Goal: Transaction & Acquisition: Purchase product/service

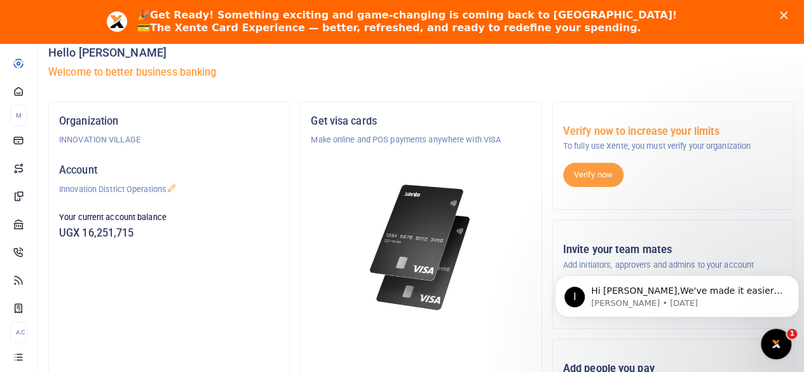
scroll to position [64, 0]
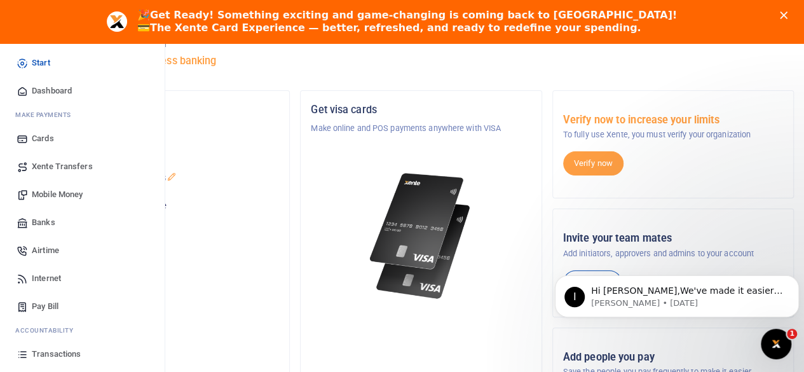
click at [27, 189] on icon at bounding box center [22, 194] width 11 height 11
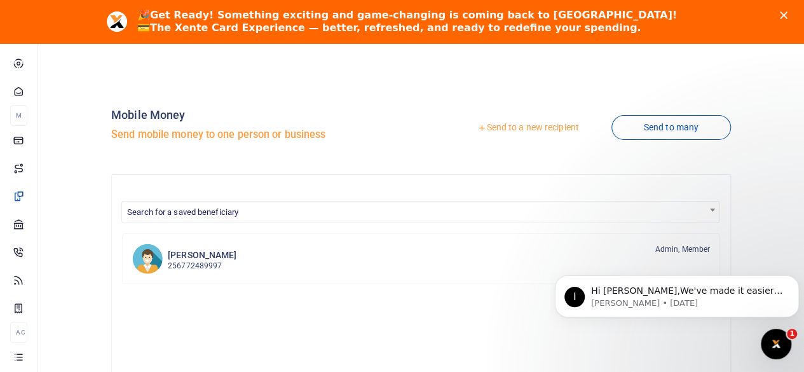
click at [500, 127] on link "Send to a new recipient" at bounding box center [528, 127] width 166 height 23
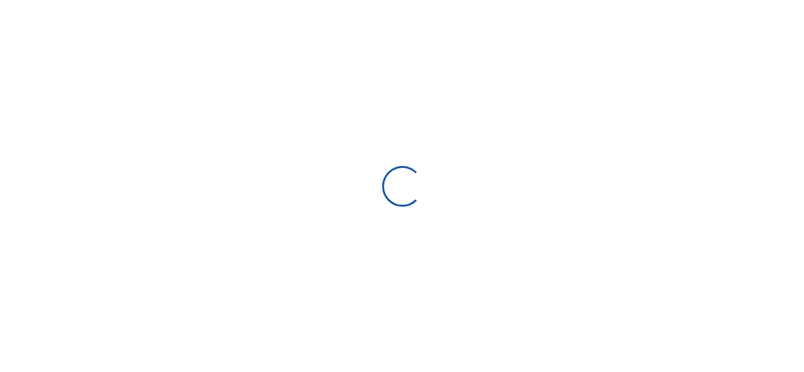
select select "Loading bundles"
select select
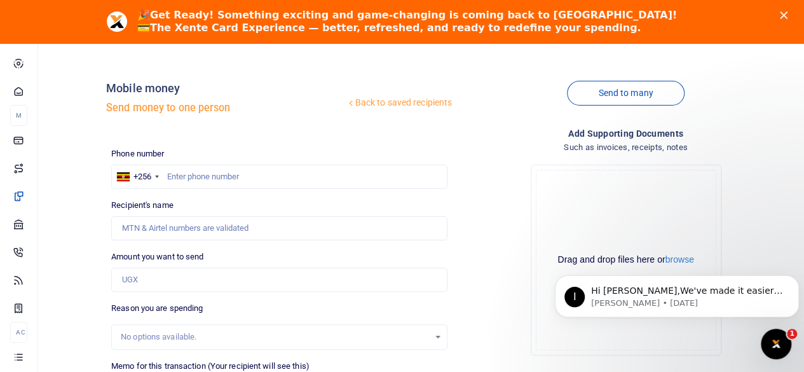
scroll to position [64, 0]
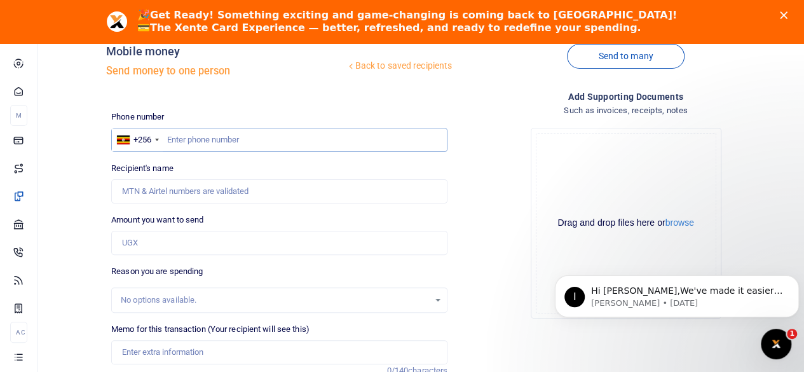
click at [195, 142] on input "text" at bounding box center [279, 140] width 336 height 24
paste input "0791711238"
type input "0791711238"
type input "[PERSON_NAME]"
click at [173, 138] on input "0791711238" at bounding box center [279, 140] width 336 height 24
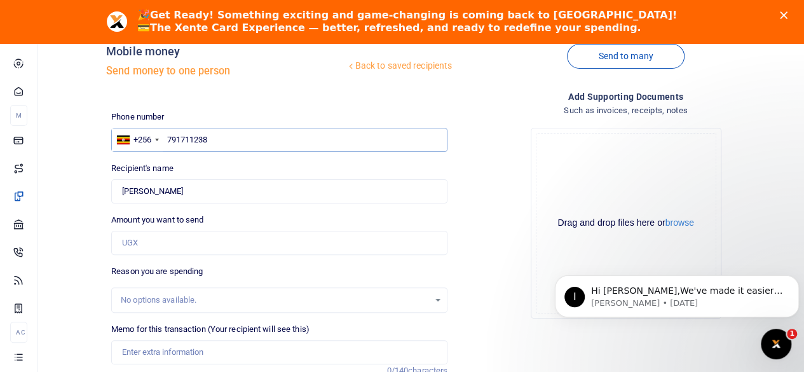
click at [225, 139] on input "791711238" at bounding box center [279, 140] width 336 height 24
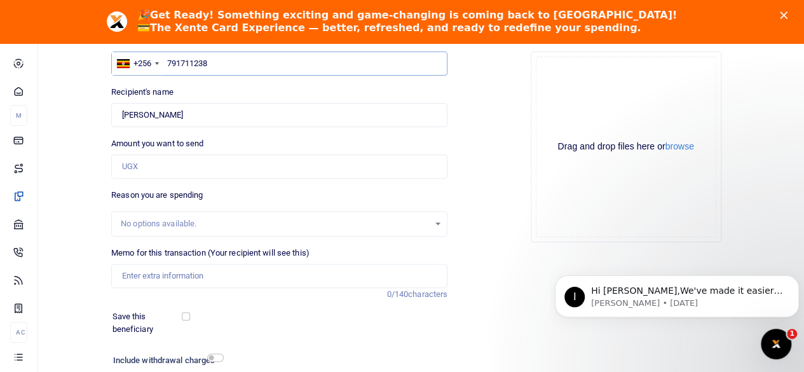
scroll to position [127, 0]
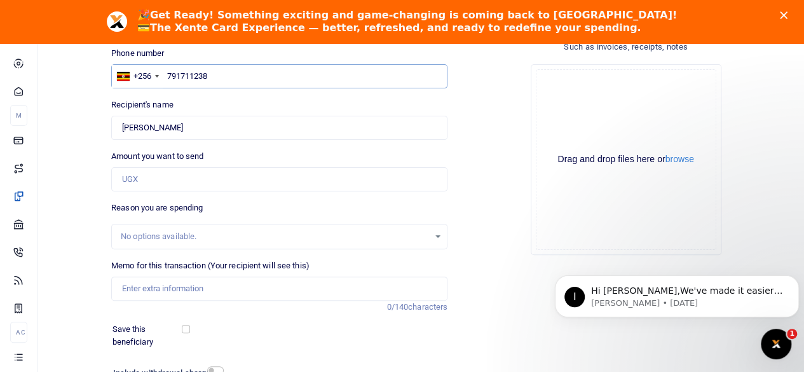
type input "791711238"
click at [161, 175] on input "Amount you want to send" at bounding box center [279, 179] width 336 height 24
type input "50,000"
click at [323, 213] on div "Reason you are spending No options available." at bounding box center [279, 226] width 336 height 48
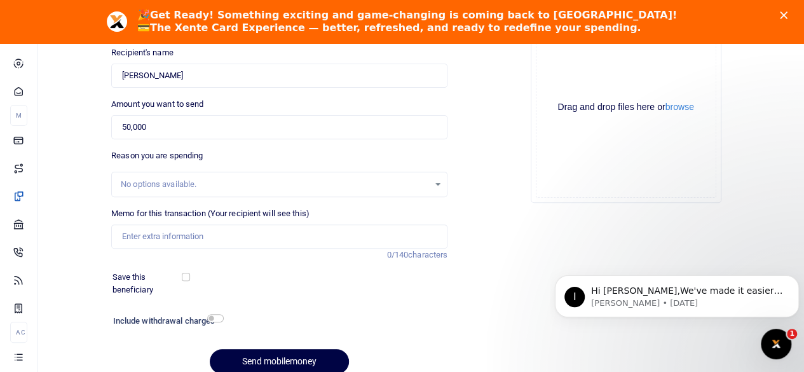
scroll to position [191, 0]
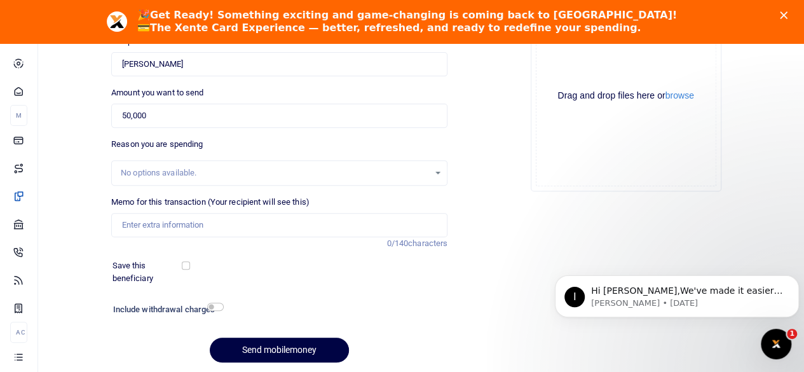
click at [434, 170] on div "No options available." at bounding box center [279, 173] width 335 height 14
click at [442, 171] on div "No options available." at bounding box center [279, 173] width 335 height 14
click at [282, 228] on input "Memo for this transaction (Your recipient will see this)" at bounding box center [279, 225] width 336 height 24
click at [229, 217] on input "Memo for this transaction (Your recipient will see this)" at bounding box center [279, 225] width 336 height 24
paste input "Polyphron Sim Cards"
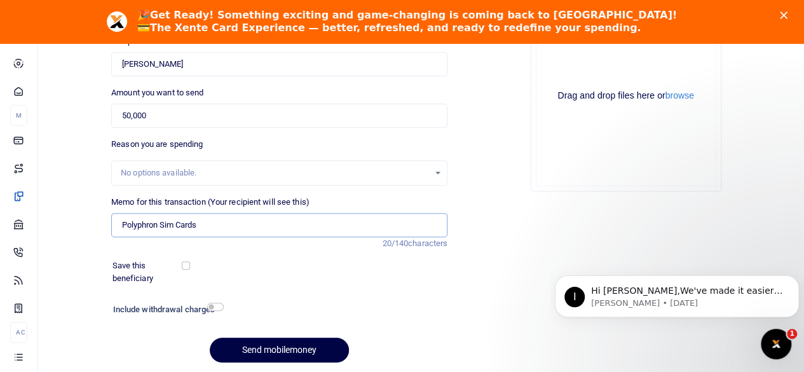
type input "Polyphron Sim Cards"
click at [324, 284] on div "Save this beneficiary" at bounding box center [274, 272] width 346 height 26
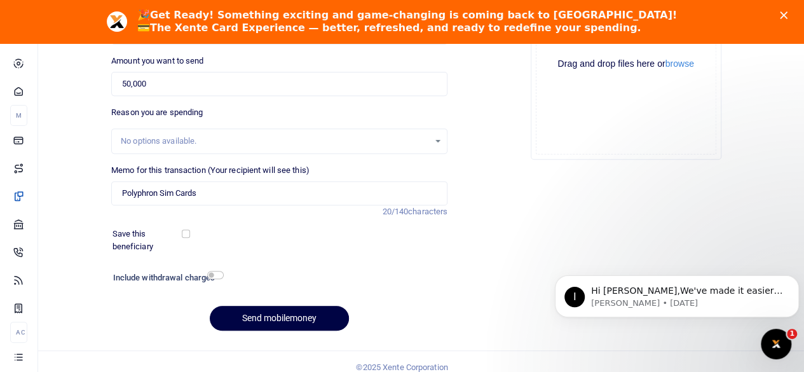
scroll to position [233, 0]
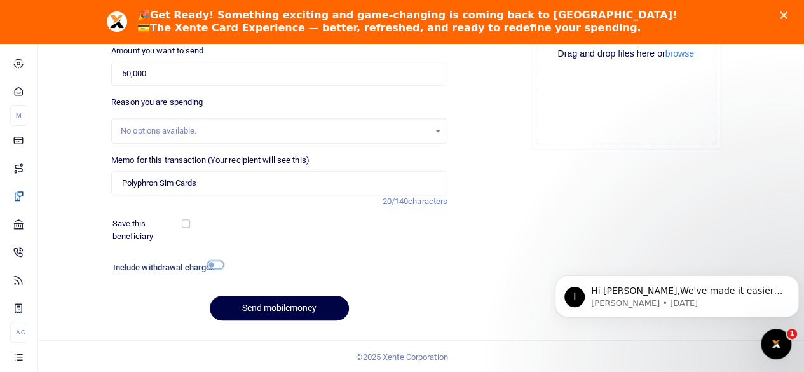
click at [215, 264] on input "checkbox" at bounding box center [215, 265] width 17 height 8
checkbox input "true"
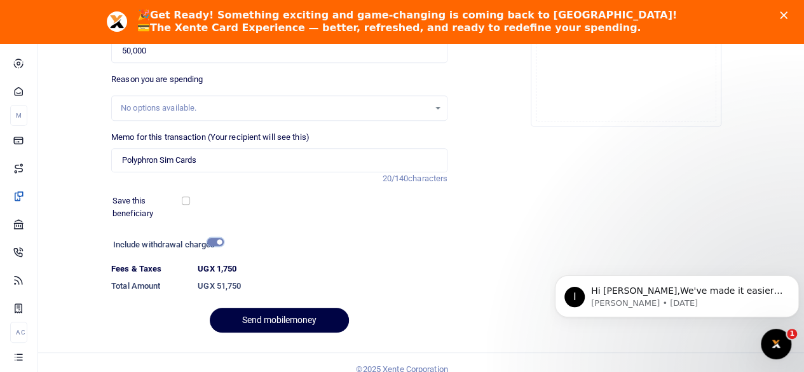
scroll to position [268, 0]
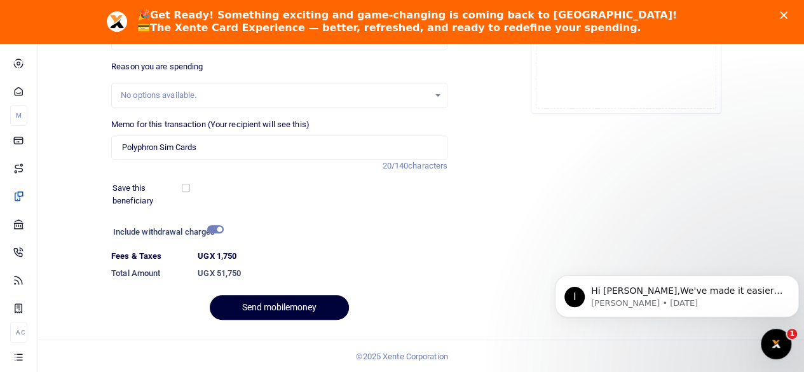
click at [275, 311] on button "Send mobilemoney" at bounding box center [279, 307] width 139 height 25
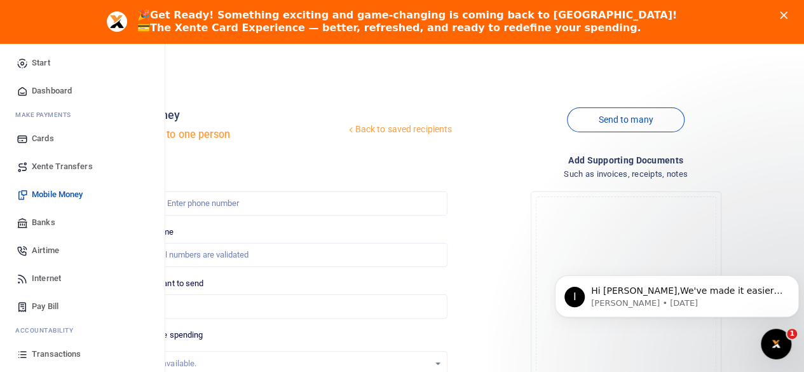
click at [51, 86] on span "Dashboard" at bounding box center [52, 91] width 40 height 13
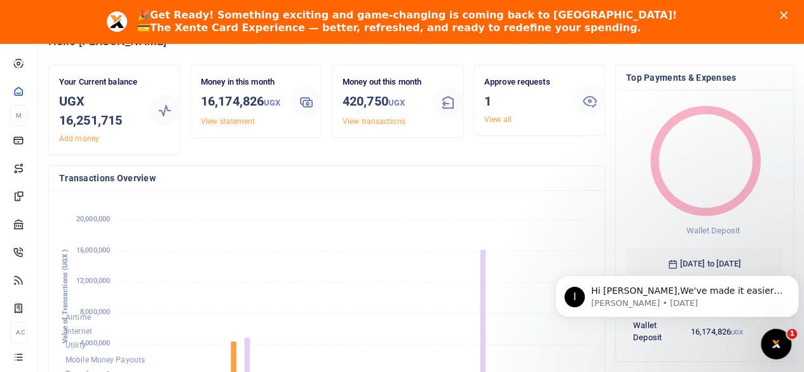
scroll to position [127, 0]
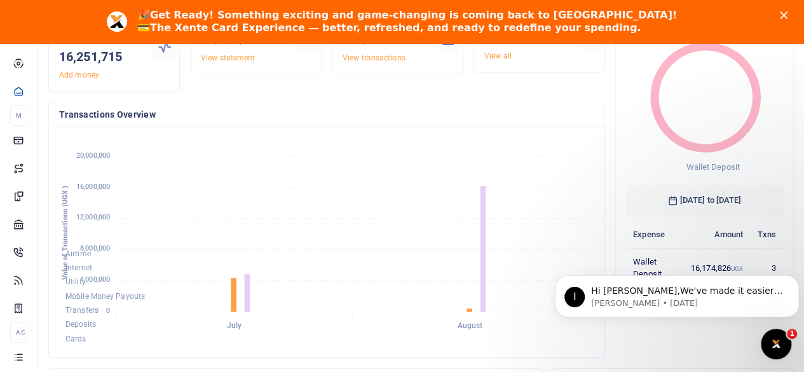
click at [620, 154] on div "Wallet Deposit 20 July 2025 to 19 August 2025 Expense Amount Txns Wallet Deposi…" at bounding box center [704, 162] width 177 height 271
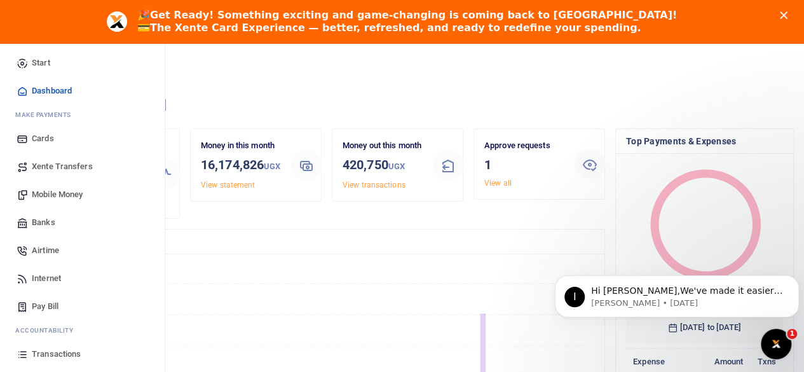
click at [67, 354] on span "Transactions" at bounding box center [56, 354] width 49 height 13
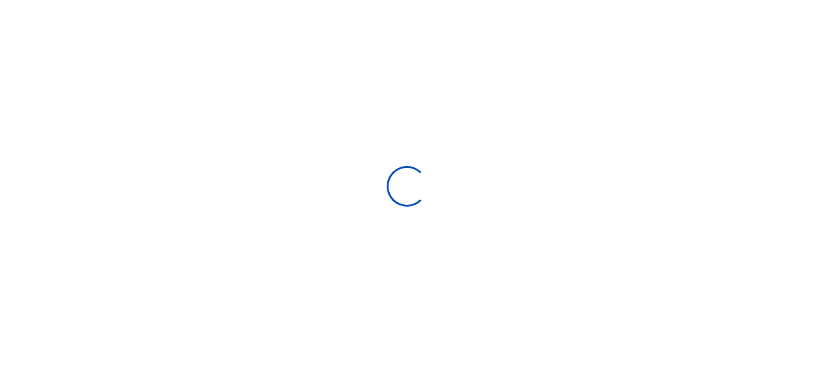
select select
type input "[DATE] - [DATE]"
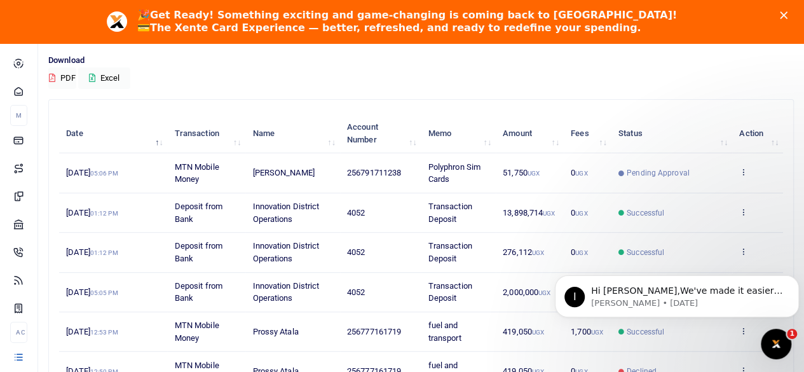
scroll to position [191, 0]
